Goal: Task Accomplishment & Management: Manage account settings

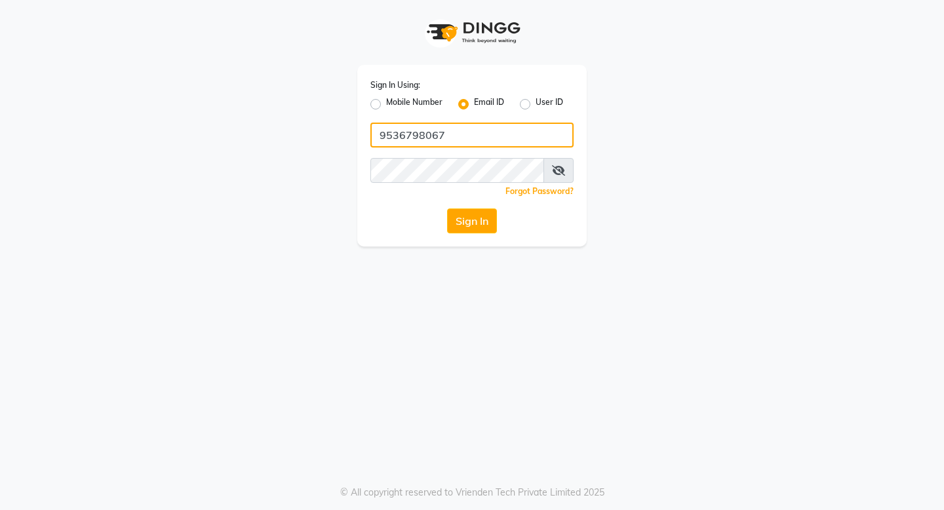
click at [430, 141] on input "9536798067" at bounding box center [471, 135] width 203 height 25
type input "[EMAIL_ADDRESS][DOMAIN_NAME]"
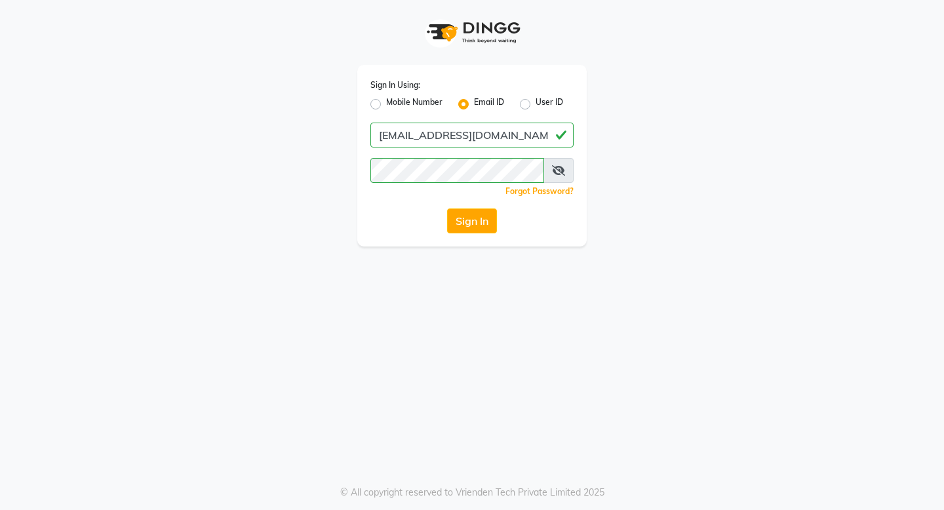
click at [271, 203] on div "Sign In Using: Mobile Number Email ID User ID [EMAIL_ADDRESS][DOMAIN_NAME] Reme…" at bounding box center [471, 123] width 747 height 246
click at [471, 220] on button "Sign In" at bounding box center [472, 220] width 50 height 25
